Goal: Task Accomplishment & Management: Manage account settings

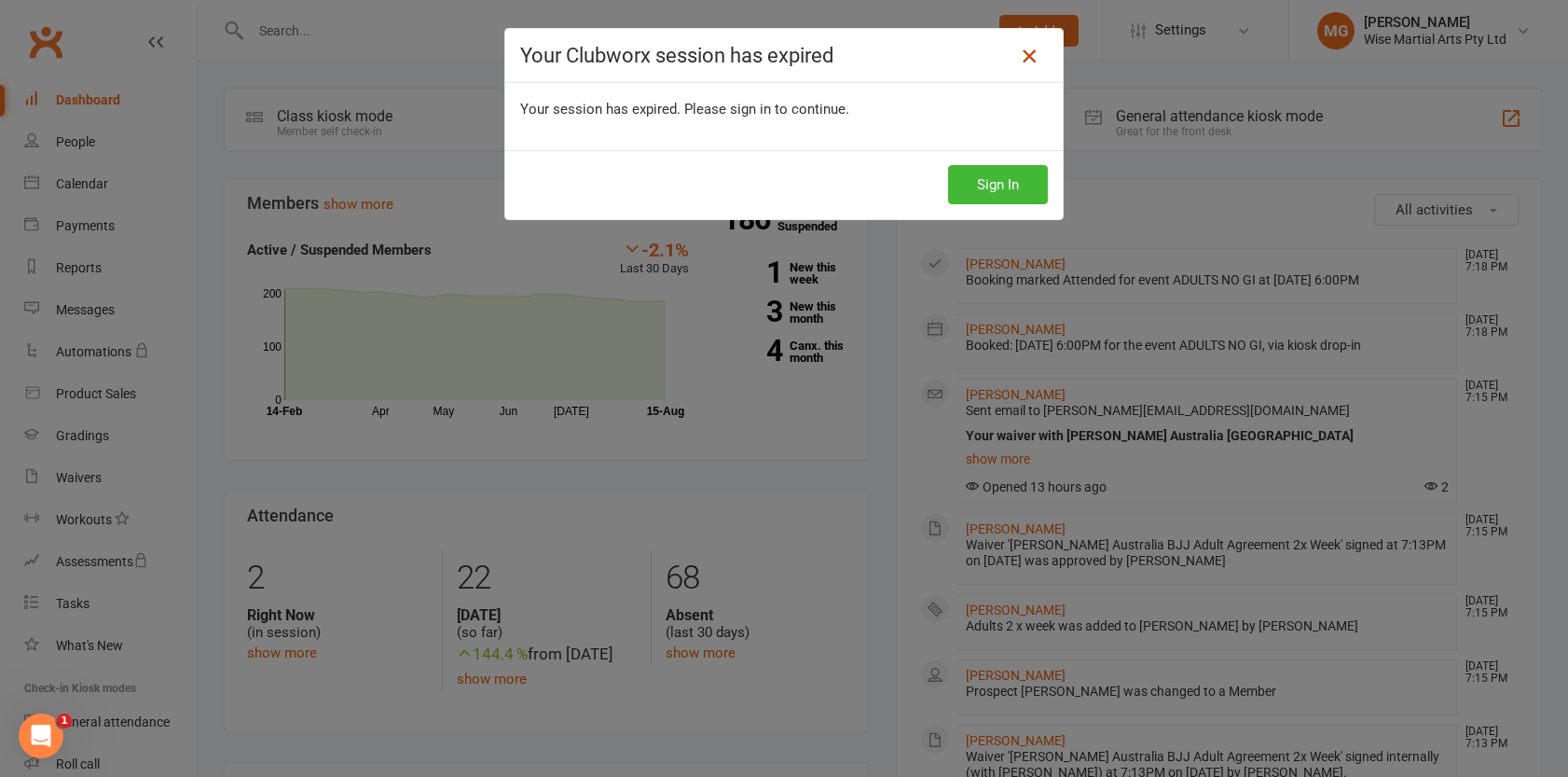
click at [1027, 52] on icon at bounding box center [1029, 55] width 23 height 23
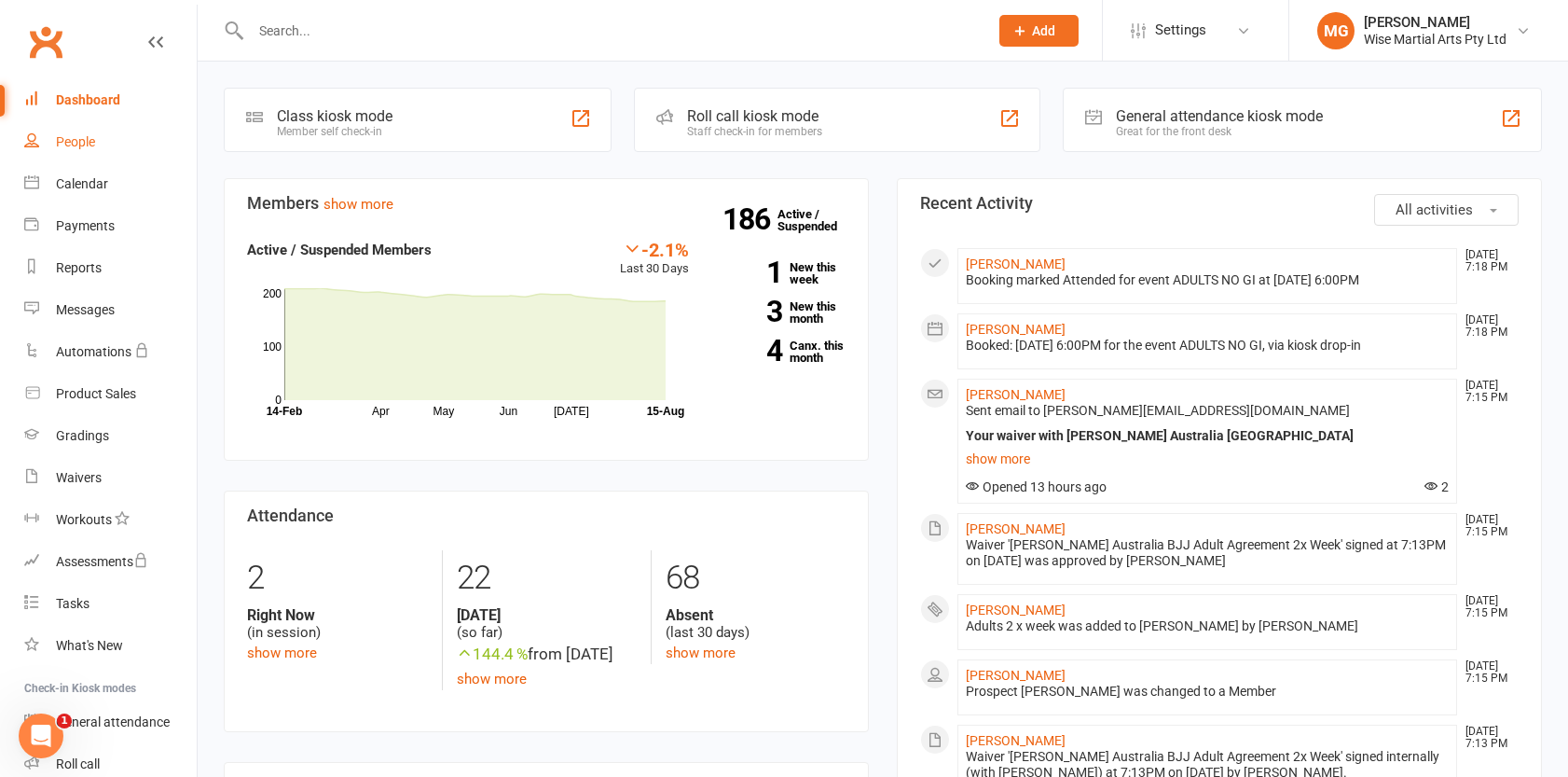
click at [96, 140] on link "People" at bounding box center [110, 142] width 172 height 42
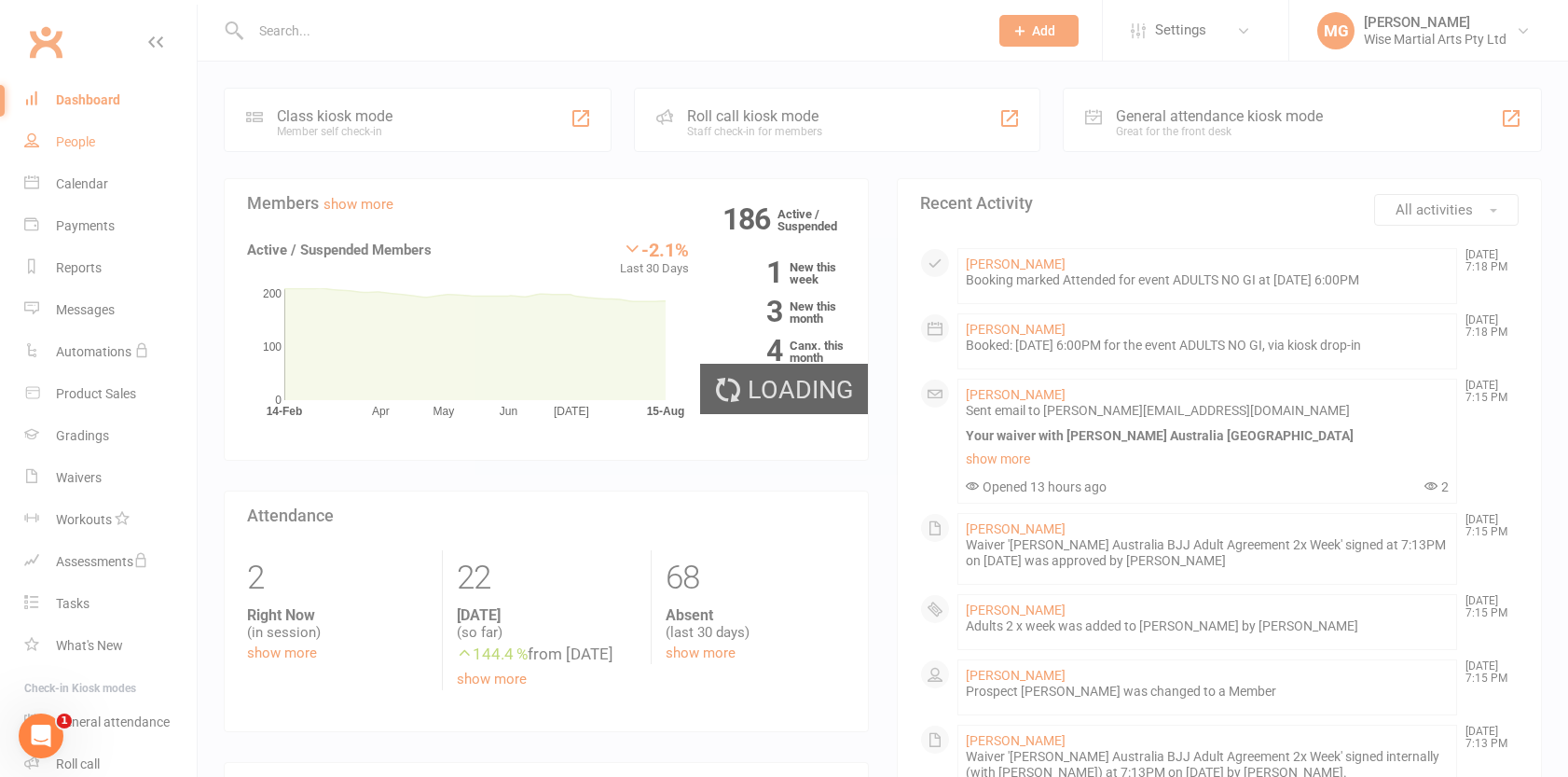
select select "100"
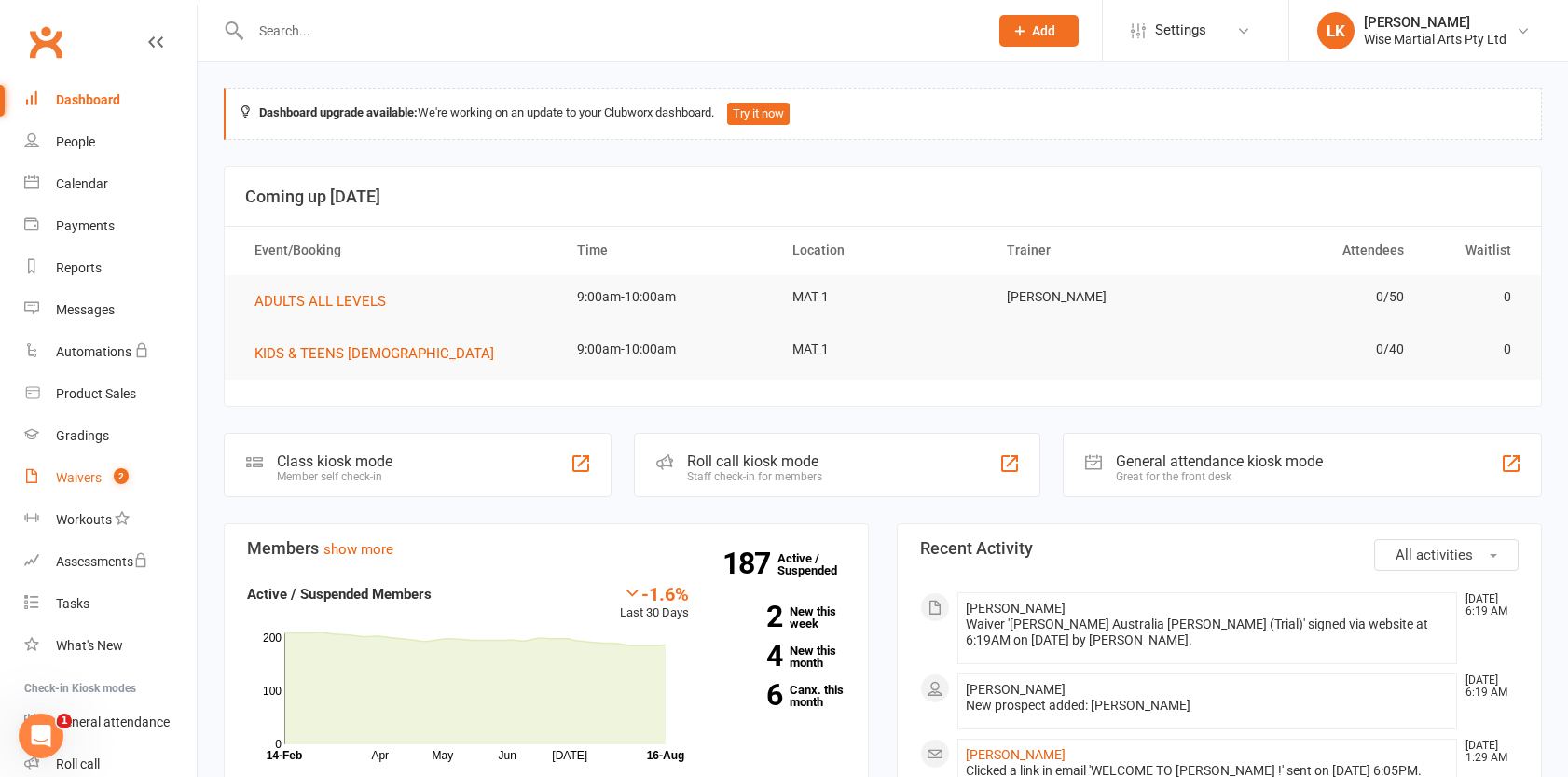
click at [90, 486] on link "Waivers 2" at bounding box center [110, 477] width 172 height 42
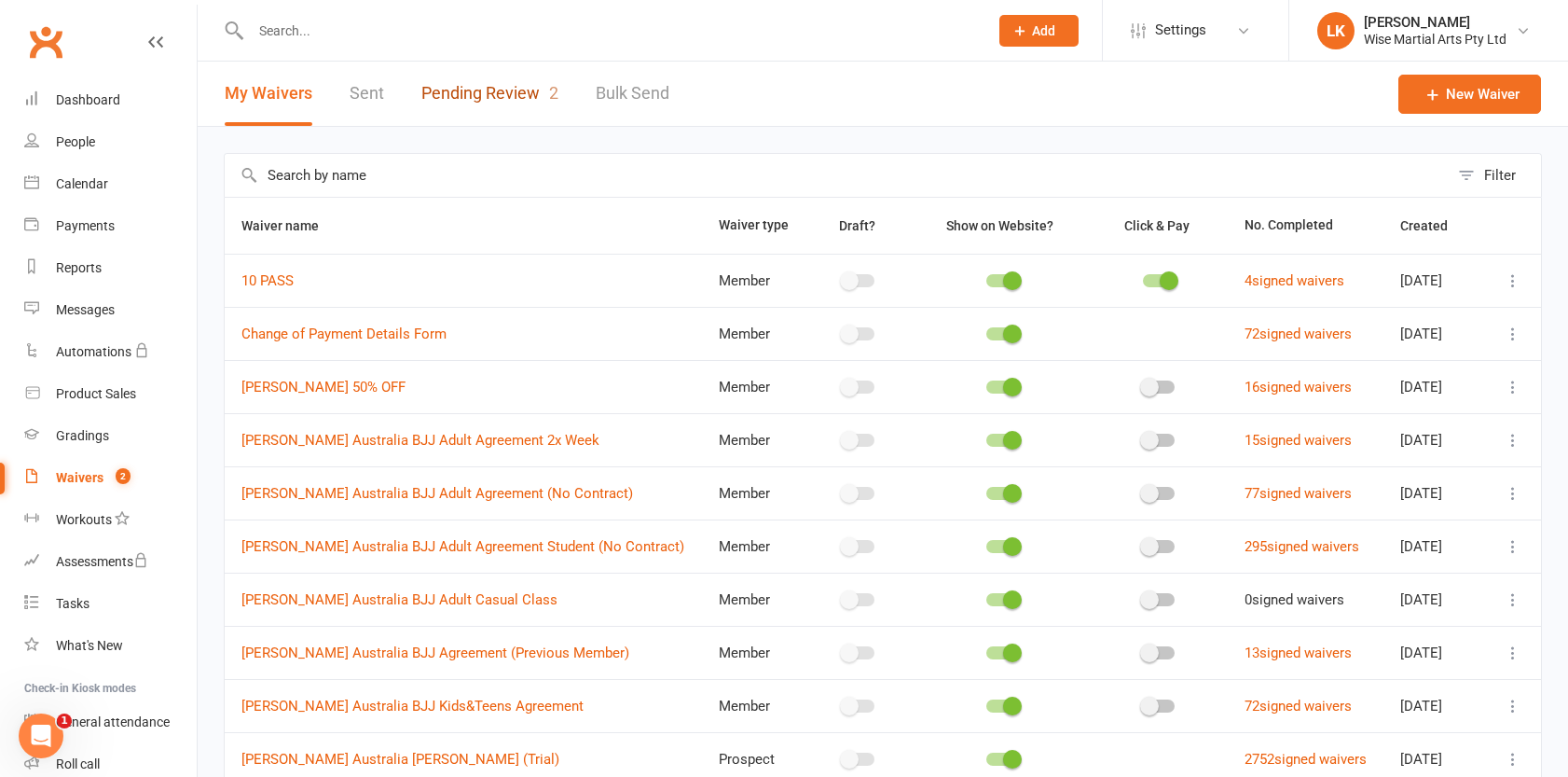
click at [524, 99] on link "Pending Review 2" at bounding box center [489, 93] width 137 height 64
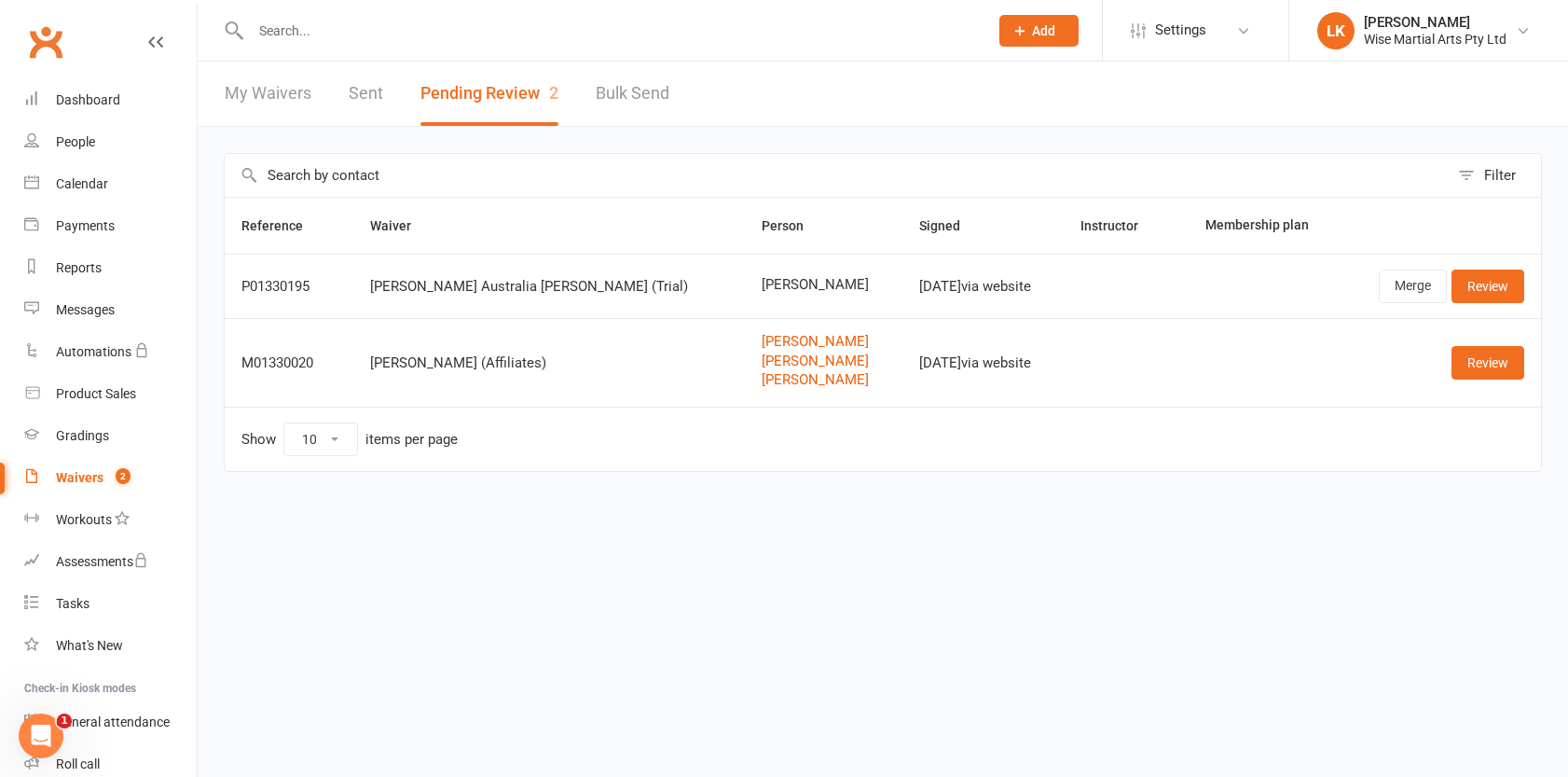
drag, startPoint x: 881, startPoint y: 295, endPoint x: 861, endPoint y: 295, distance: 20.0
click at [902, 295] on td "[DATE] via website" at bounding box center [983, 285] width 163 height 64
click at [623, 286] on div "[PERSON_NAME] Australia [PERSON_NAME] (Trial)" at bounding box center [548, 287] width 358 height 16
click at [109, 143] on link "People" at bounding box center [110, 142] width 172 height 42
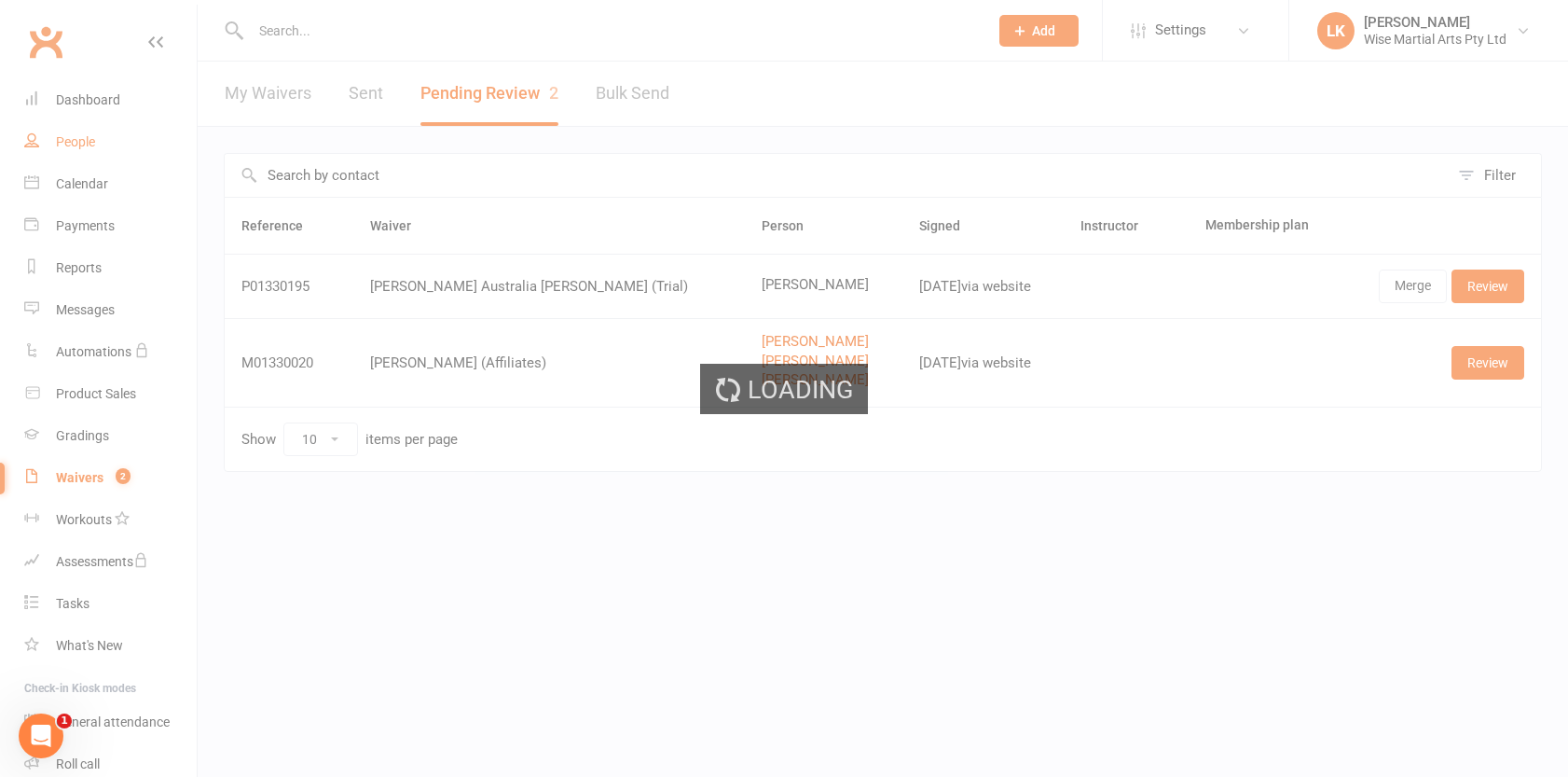
select select "50"
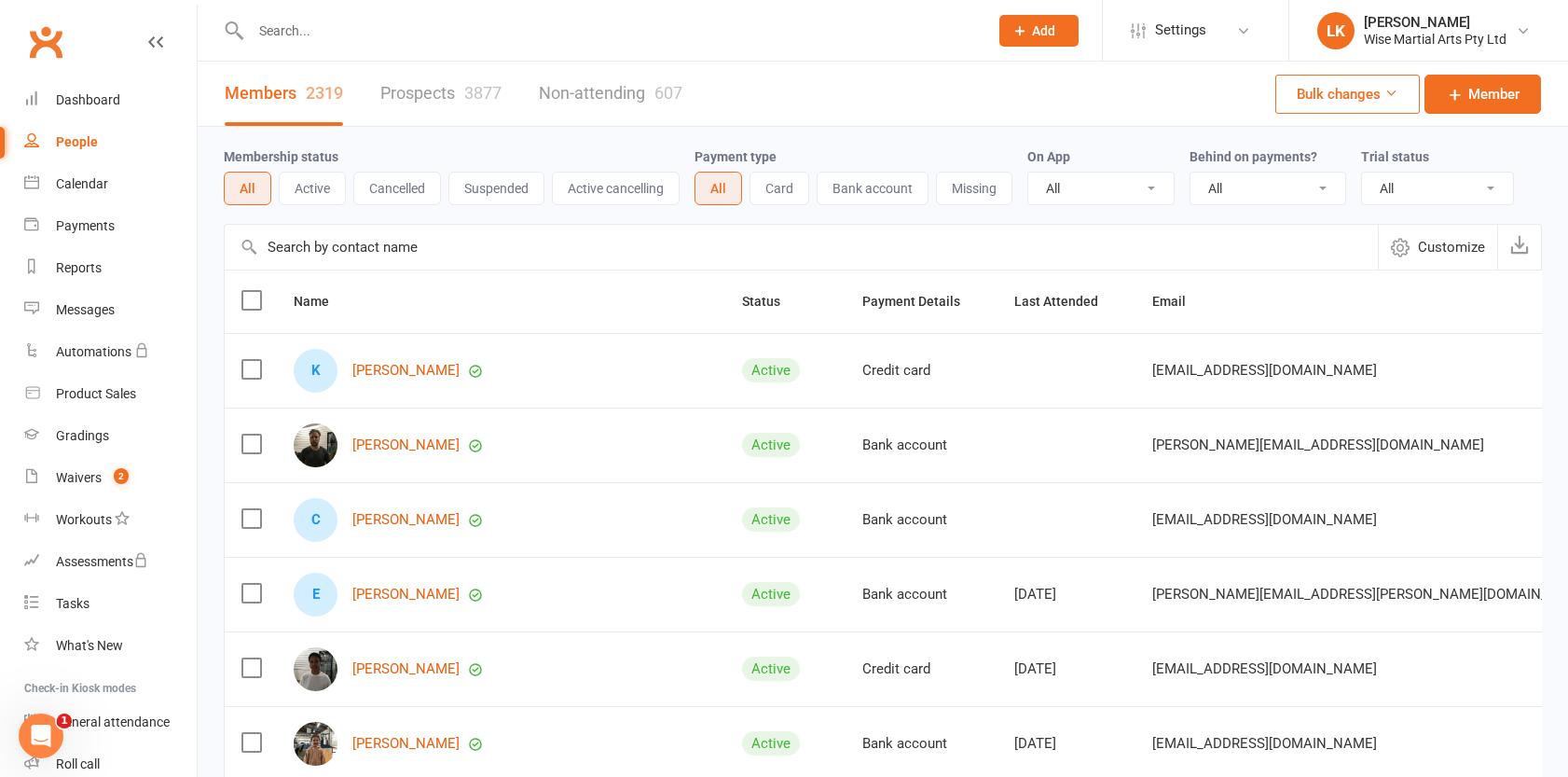
click at [335, 186] on button "Active" at bounding box center [312, 188] width 67 height 34
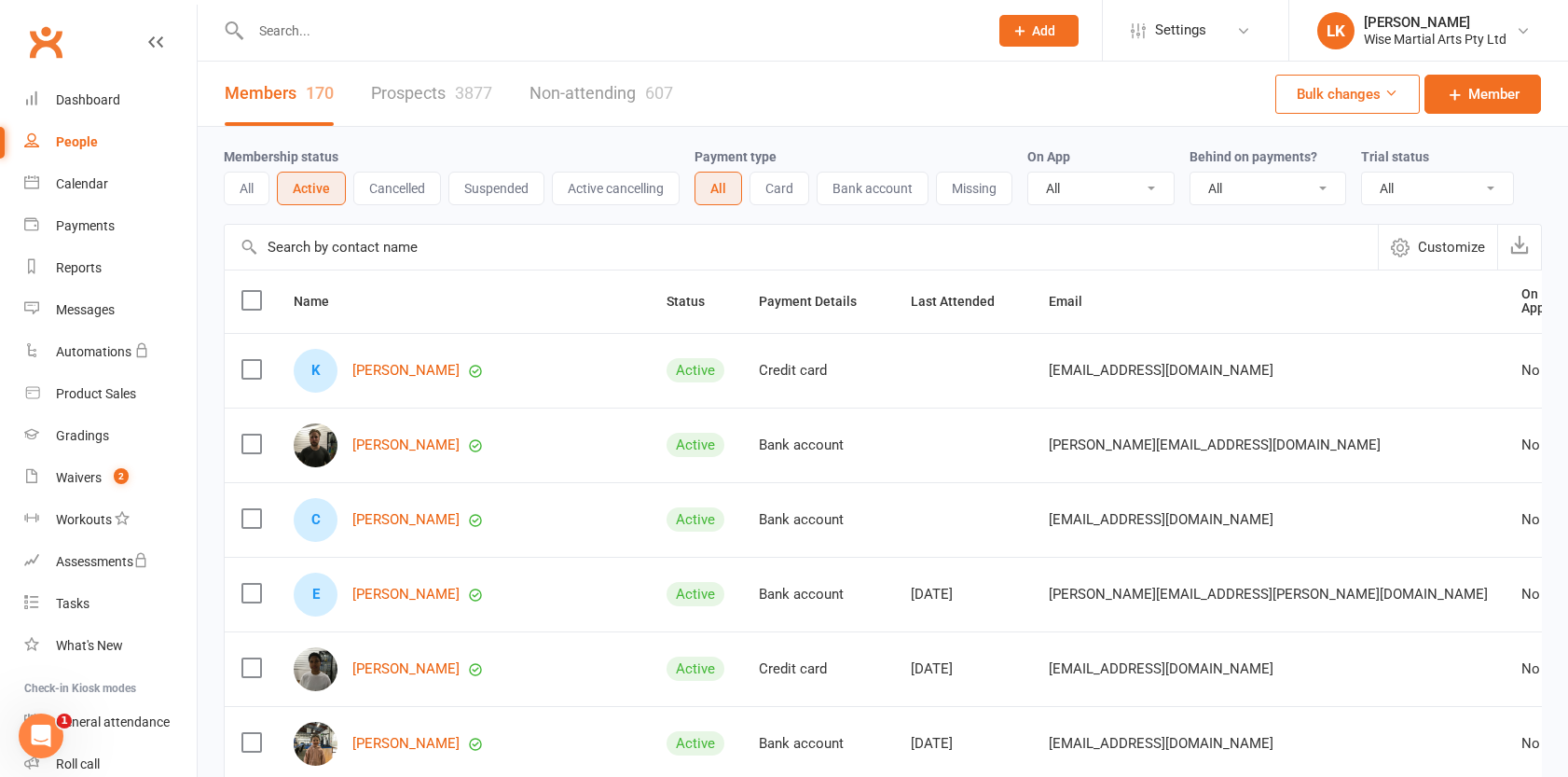
click at [330, 37] on input "text" at bounding box center [610, 31] width 729 height 26
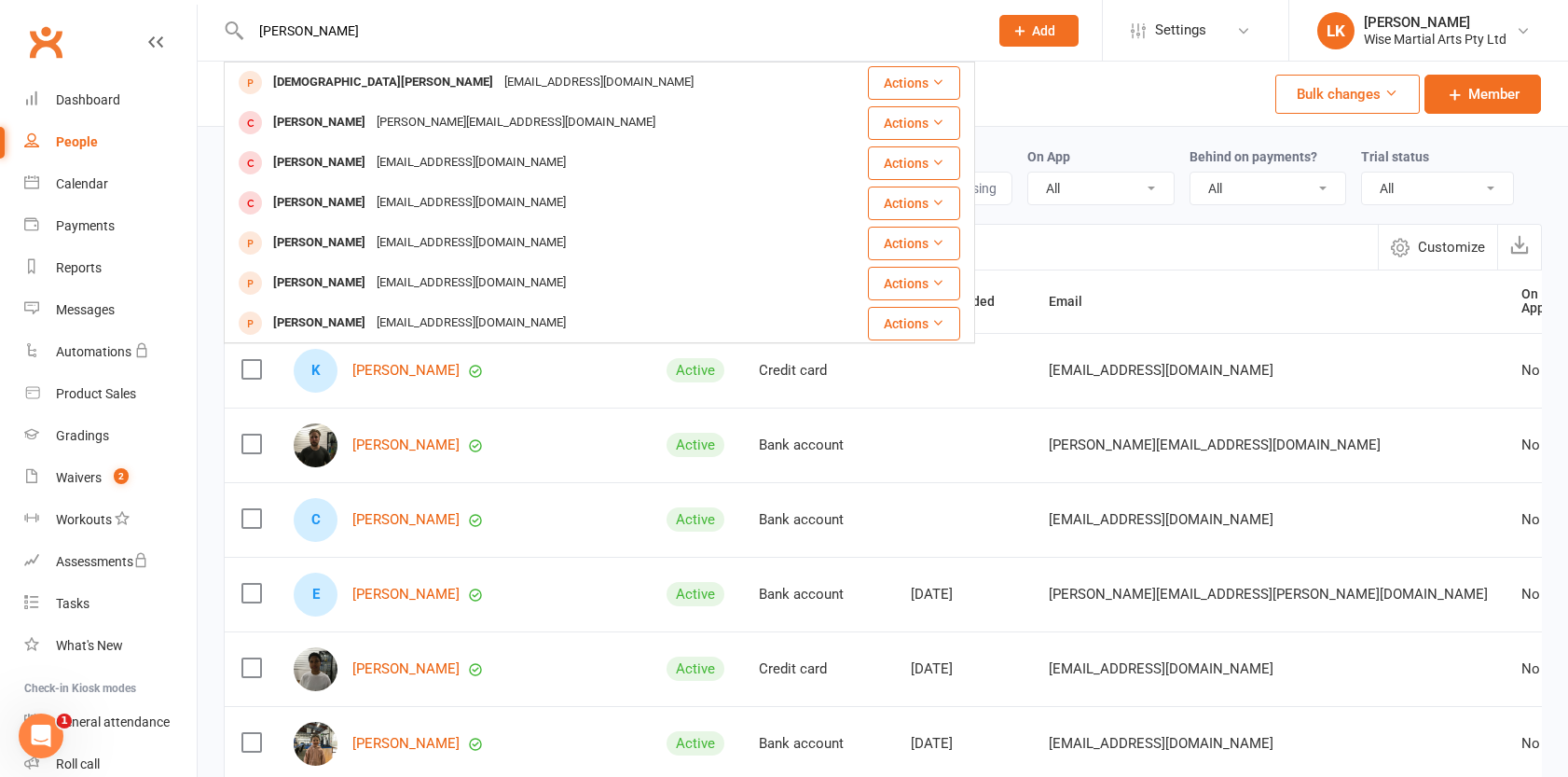
click at [385, 38] on input "[PERSON_NAME]" at bounding box center [610, 31] width 729 height 26
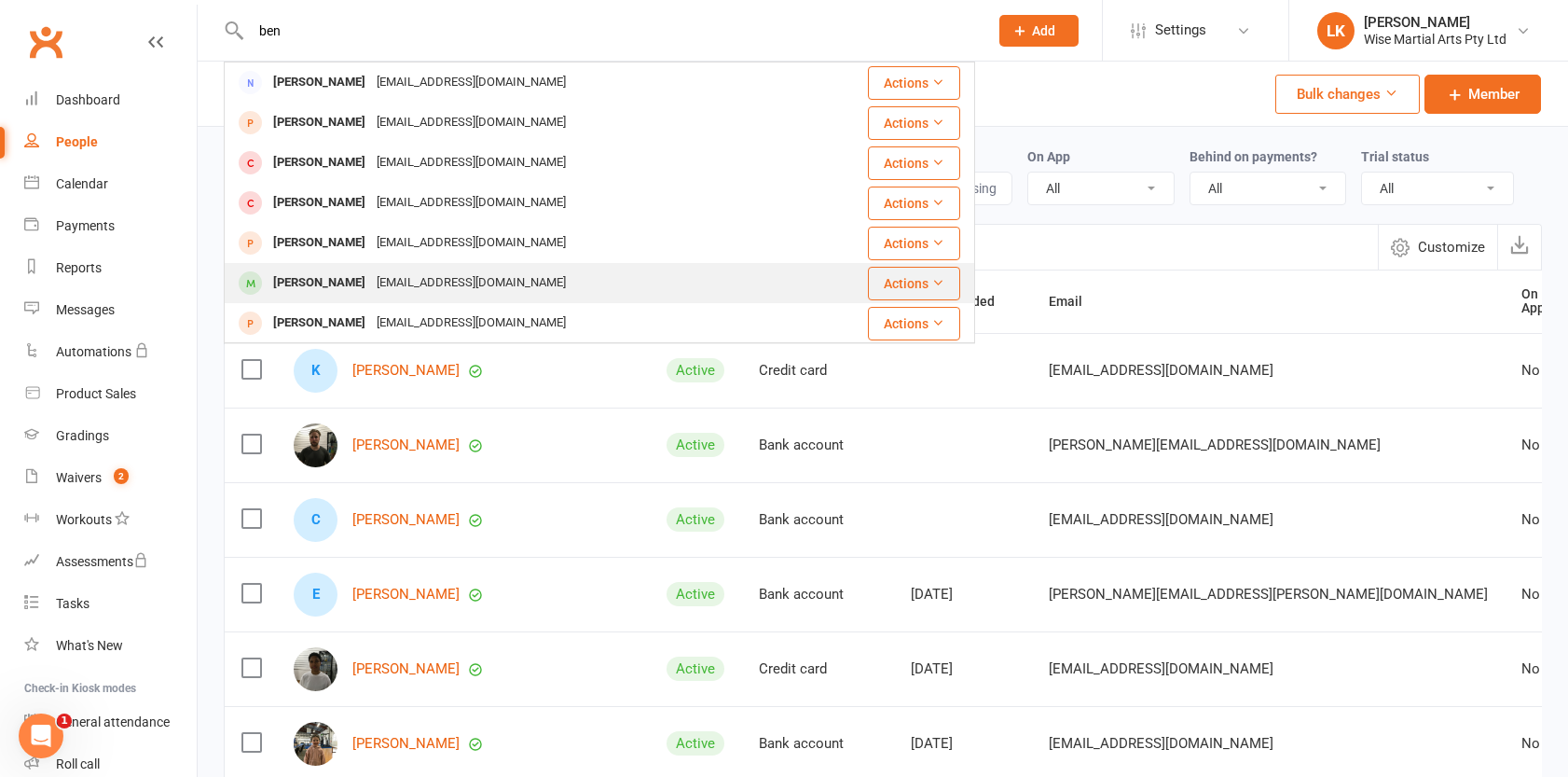
type input "ben"
click at [325, 283] on div "[PERSON_NAME]" at bounding box center [318, 282] width 103 height 27
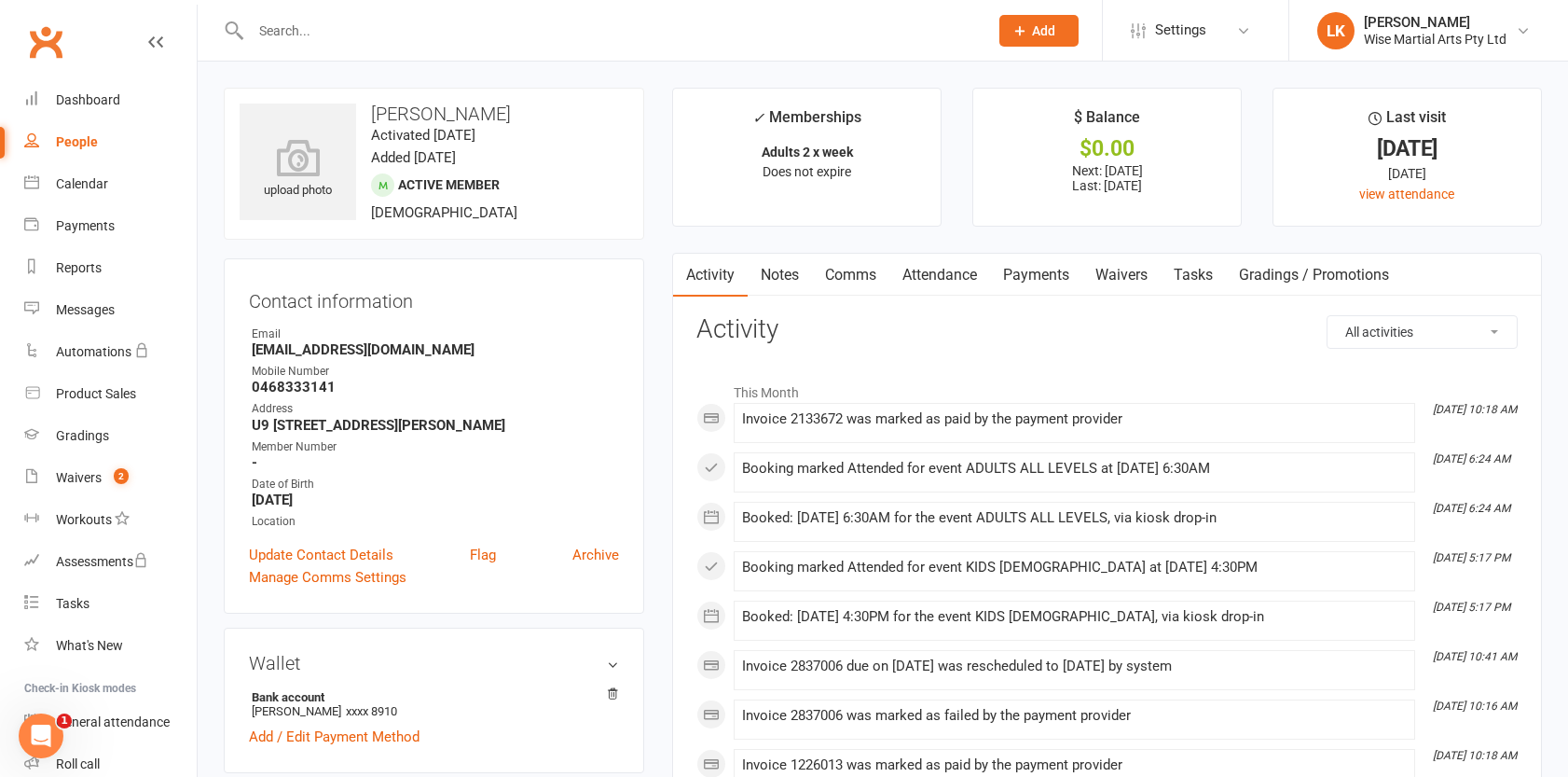
click at [1050, 274] on link "Payments" at bounding box center [1036, 274] width 93 height 42
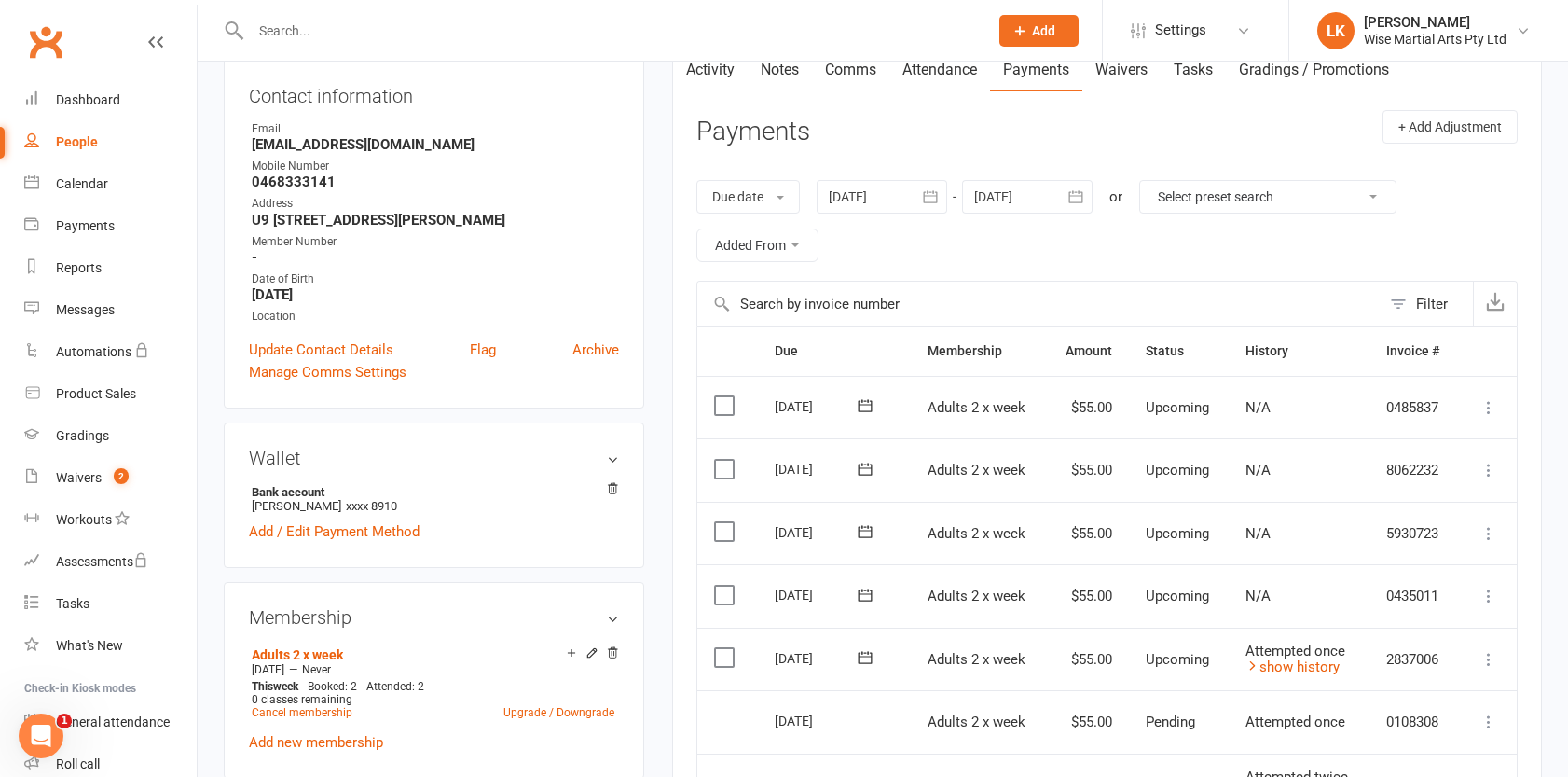
scroll to position [18, 0]
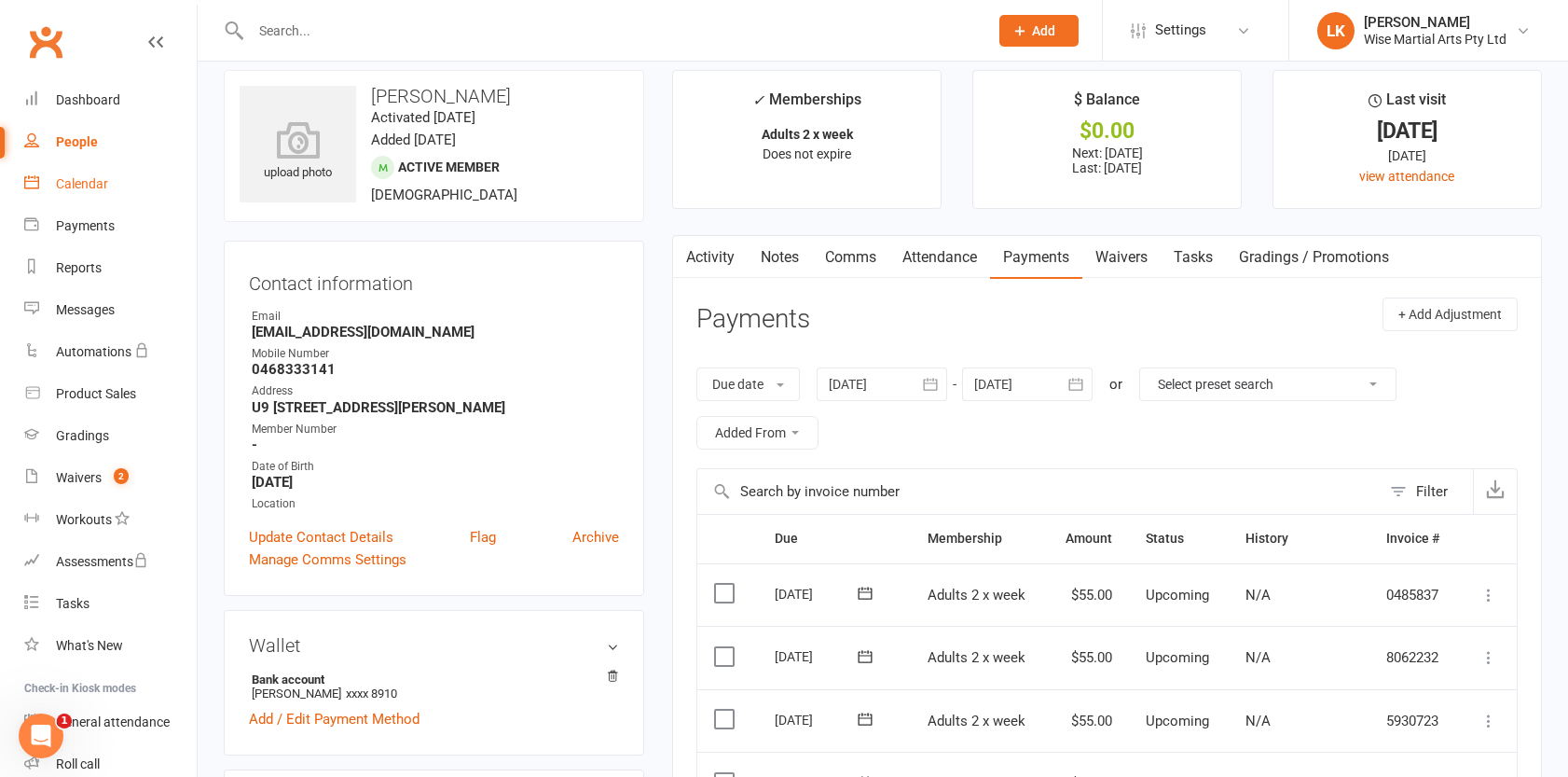
click at [75, 182] on div "Calendar" at bounding box center [82, 183] width 52 height 15
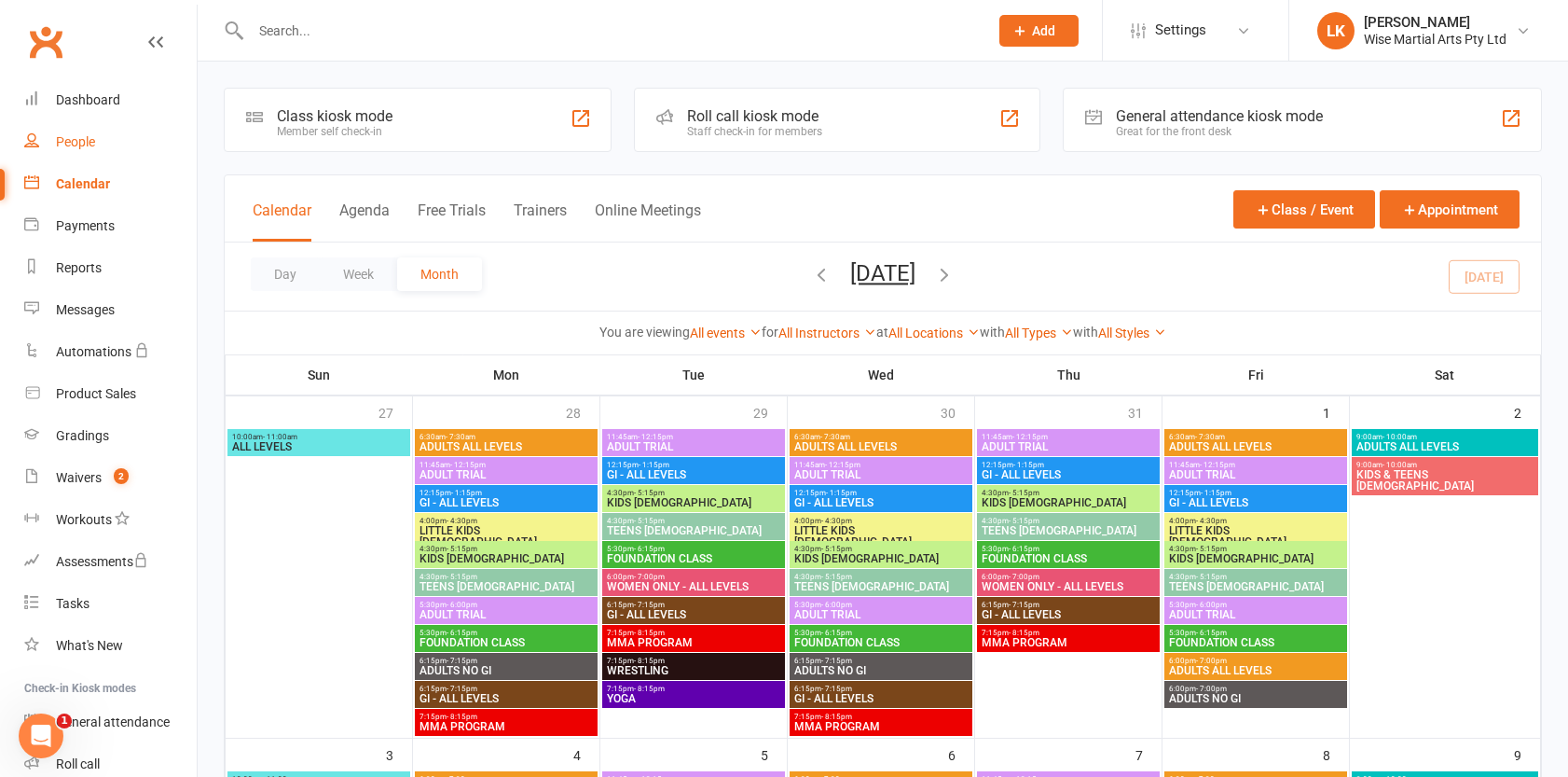
click at [87, 144] on div "People" at bounding box center [76, 141] width 39 height 15
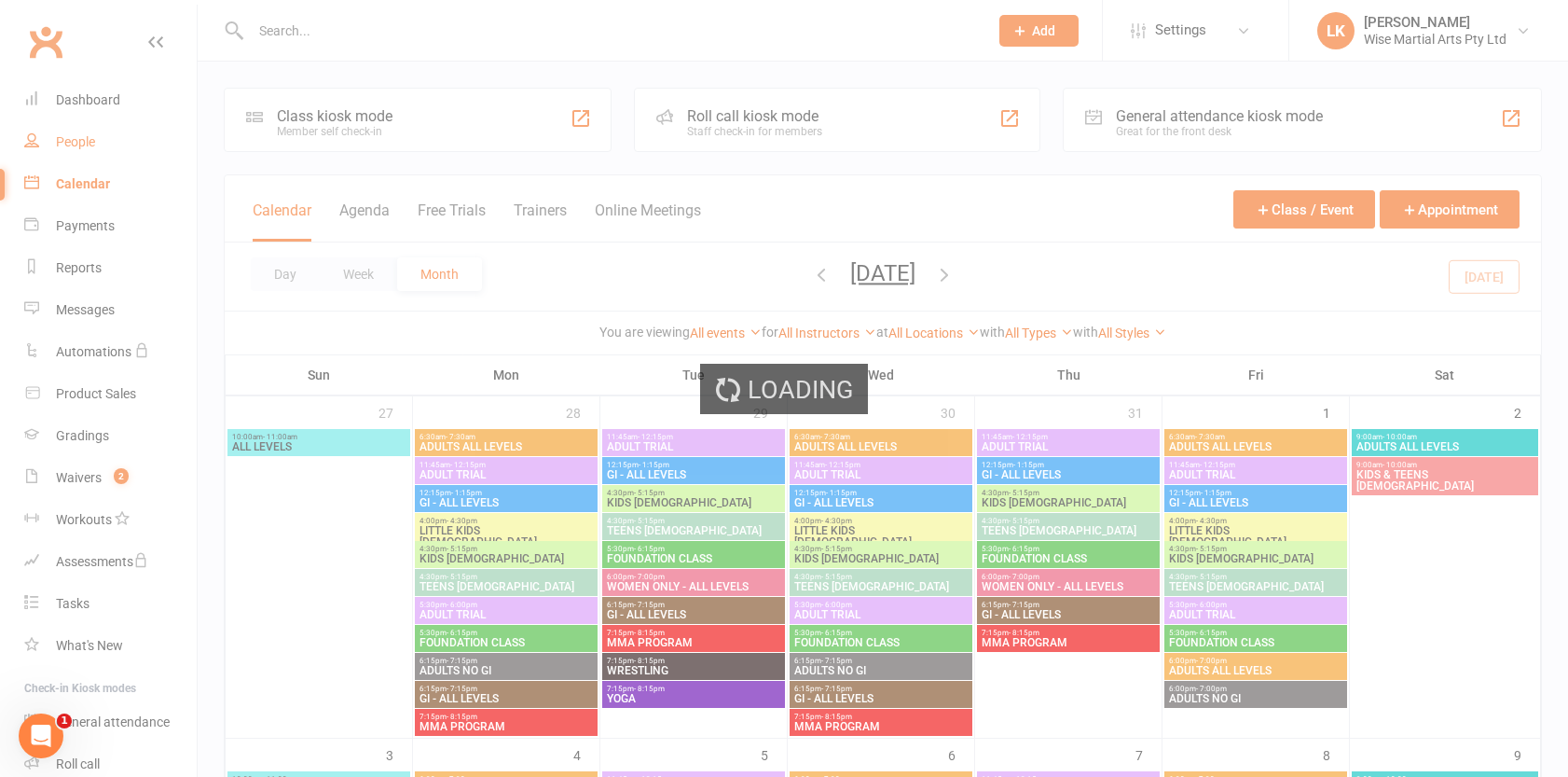
select select "50"
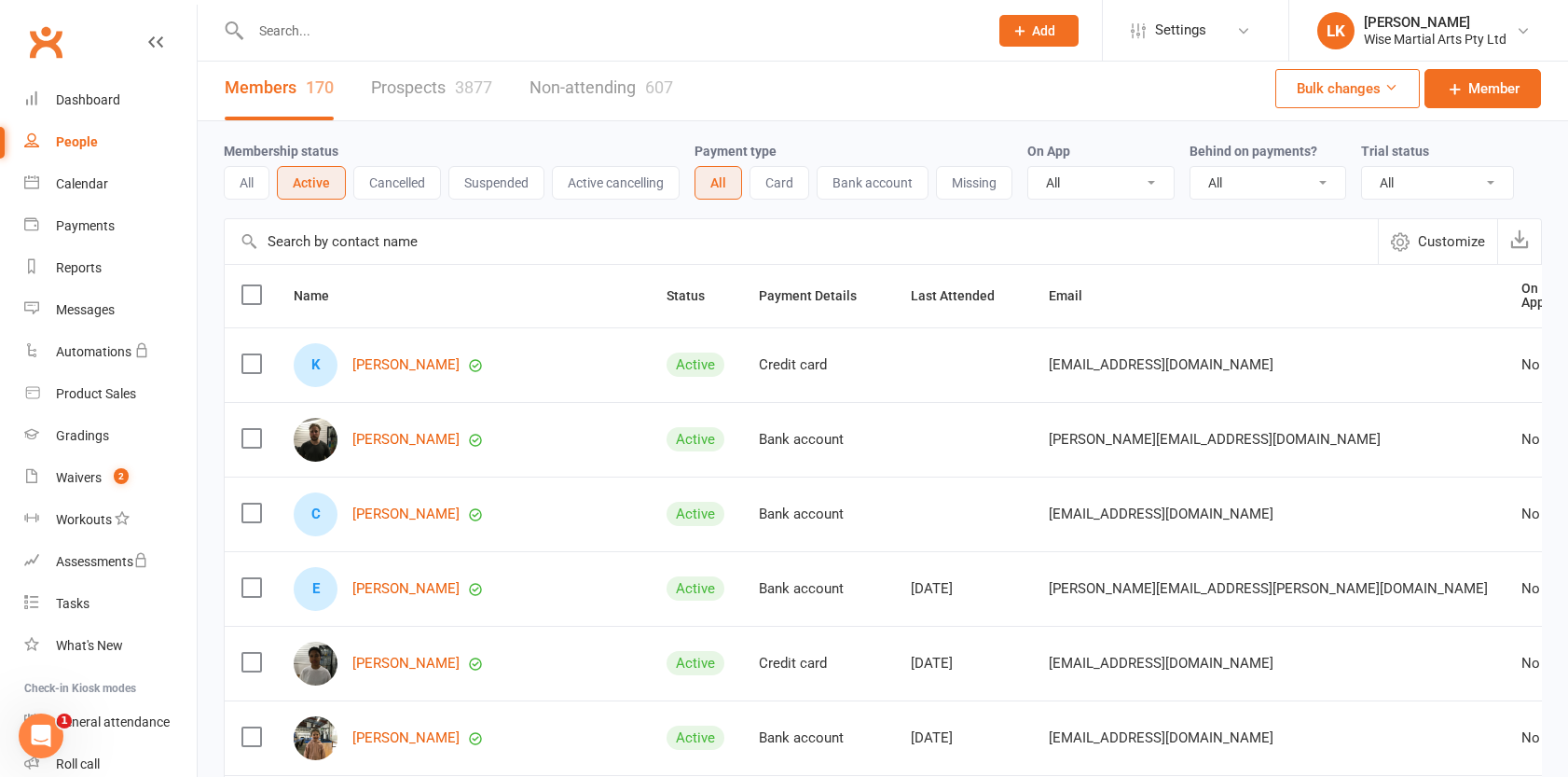
scroll to position [7, 0]
